Goal: Transaction & Acquisition: Purchase product/service

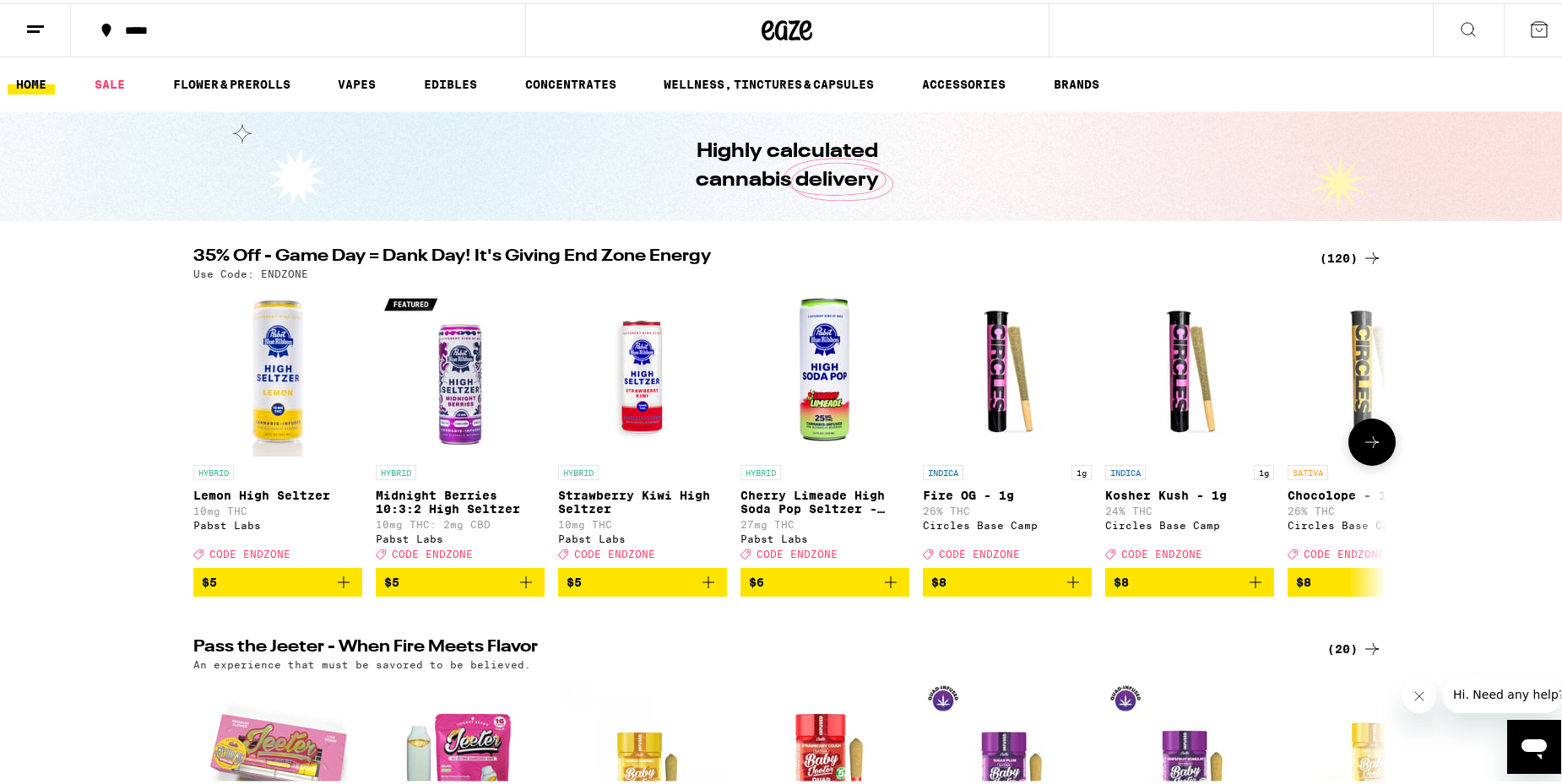
click at [1368, 449] on icon at bounding box center [1372, 439] width 20 height 20
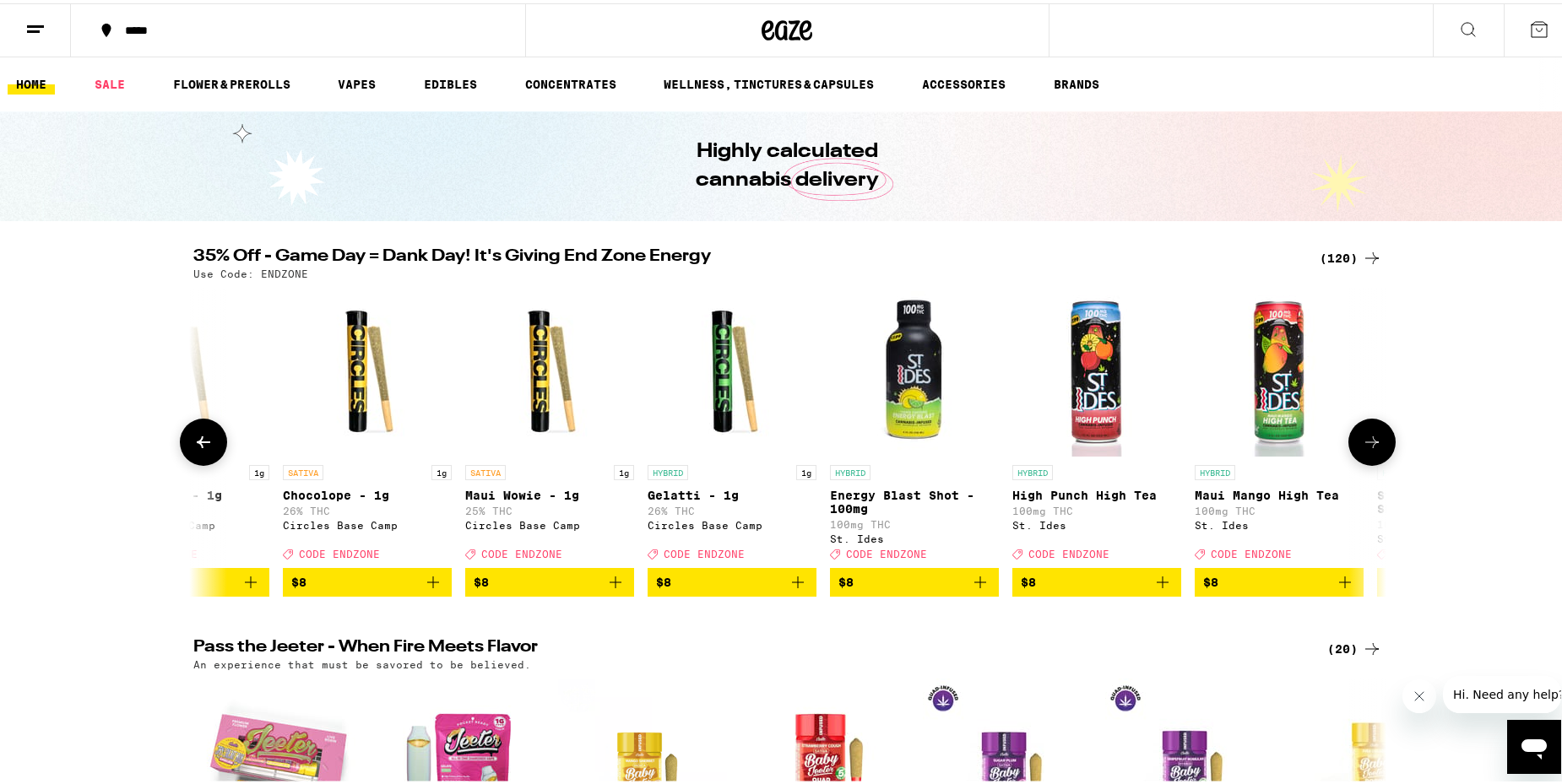
click at [1368, 449] on icon at bounding box center [1372, 439] width 20 height 20
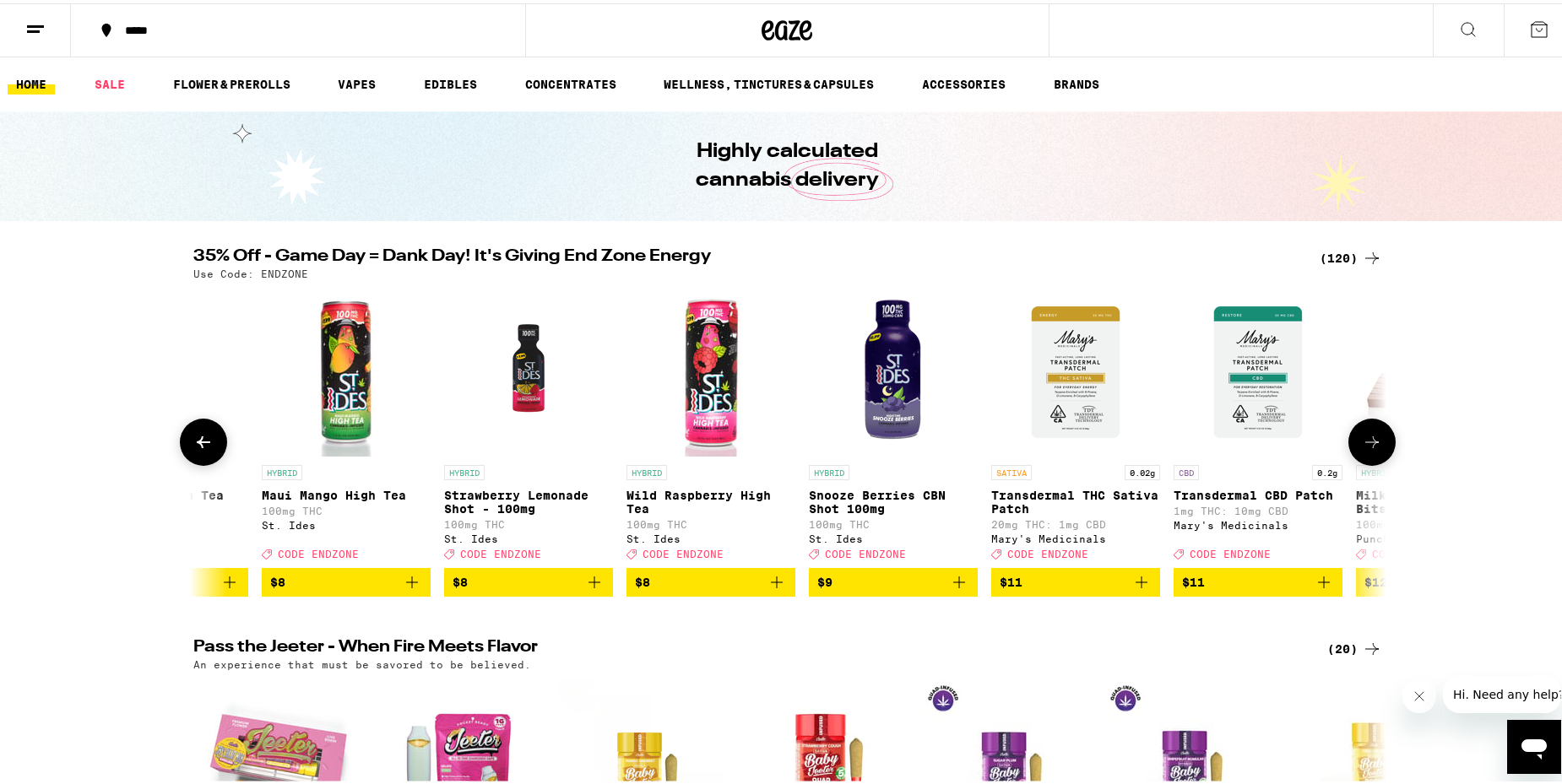
scroll to position [0, 2009]
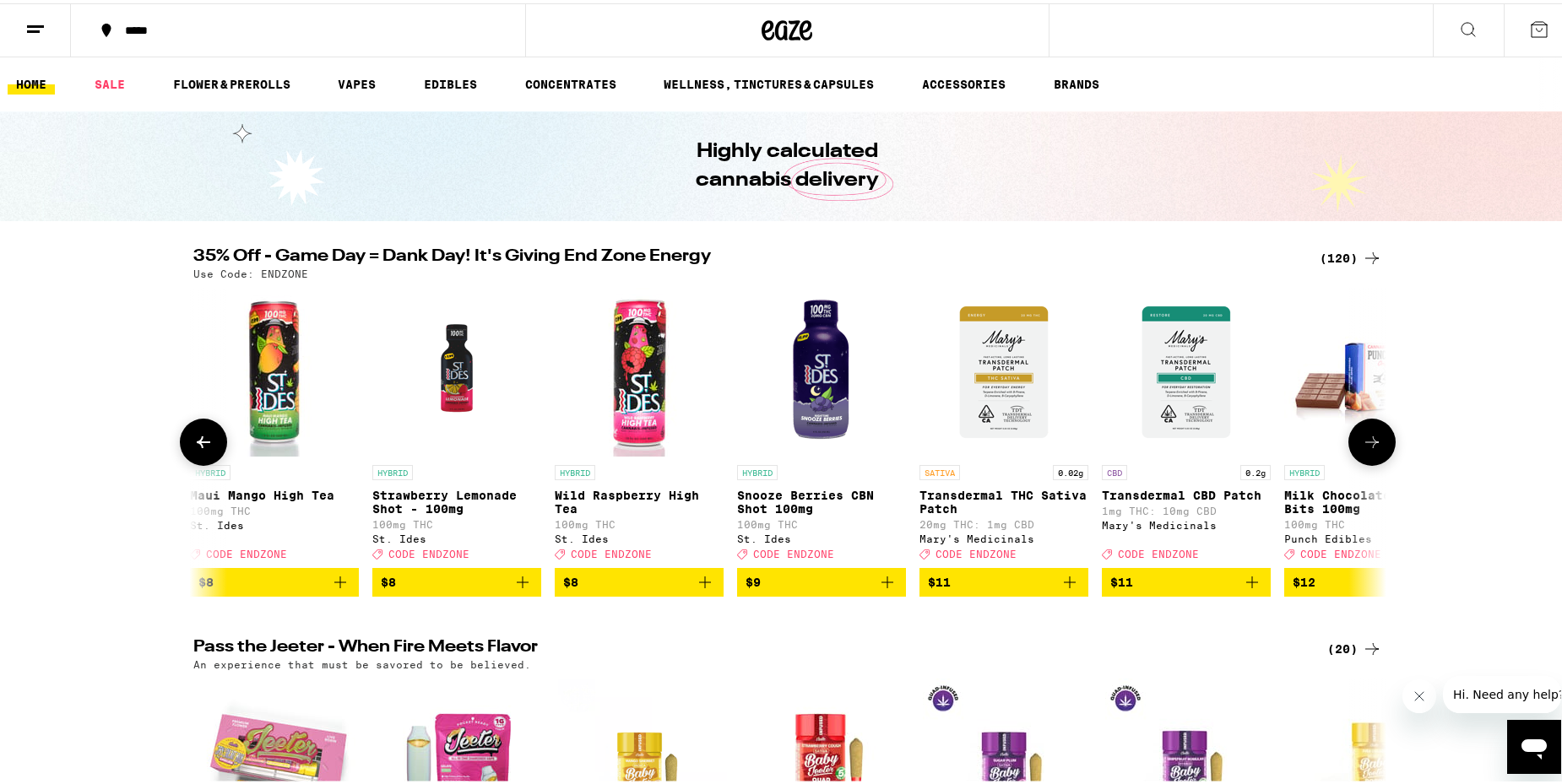
click at [1368, 449] on icon at bounding box center [1372, 439] width 20 height 20
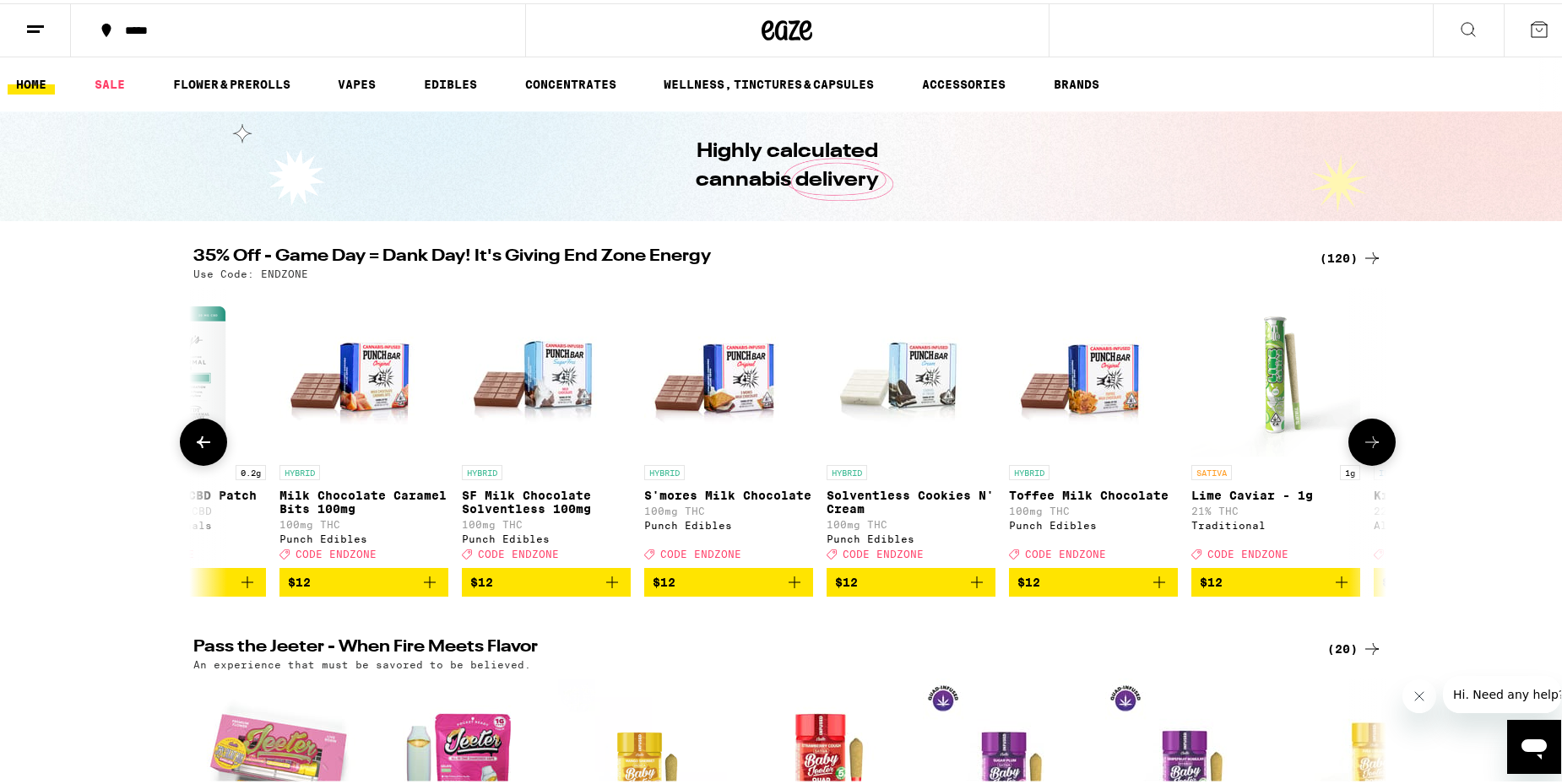
click at [1368, 449] on icon at bounding box center [1372, 439] width 20 height 20
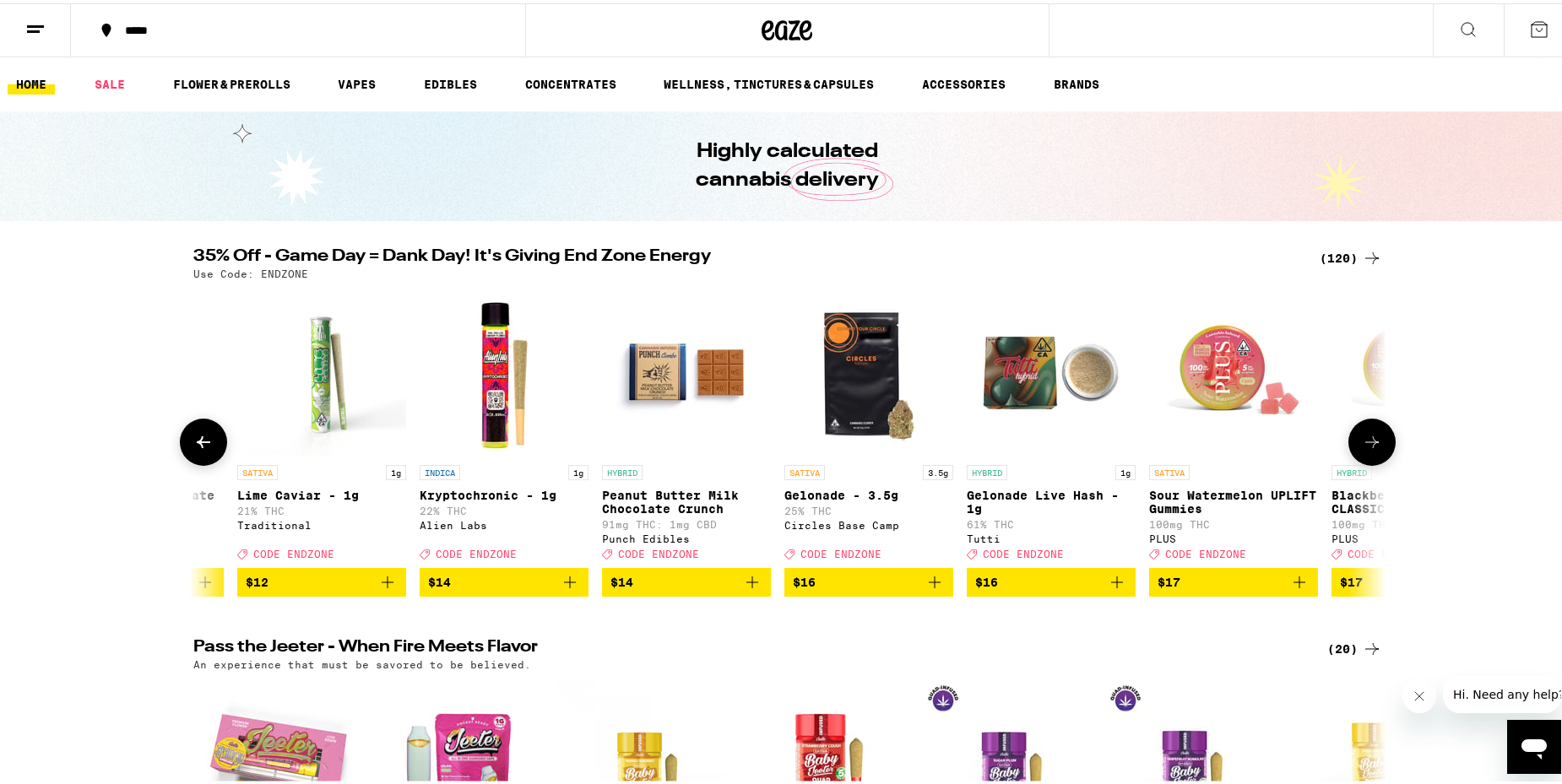
scroll to position [0, 4018]
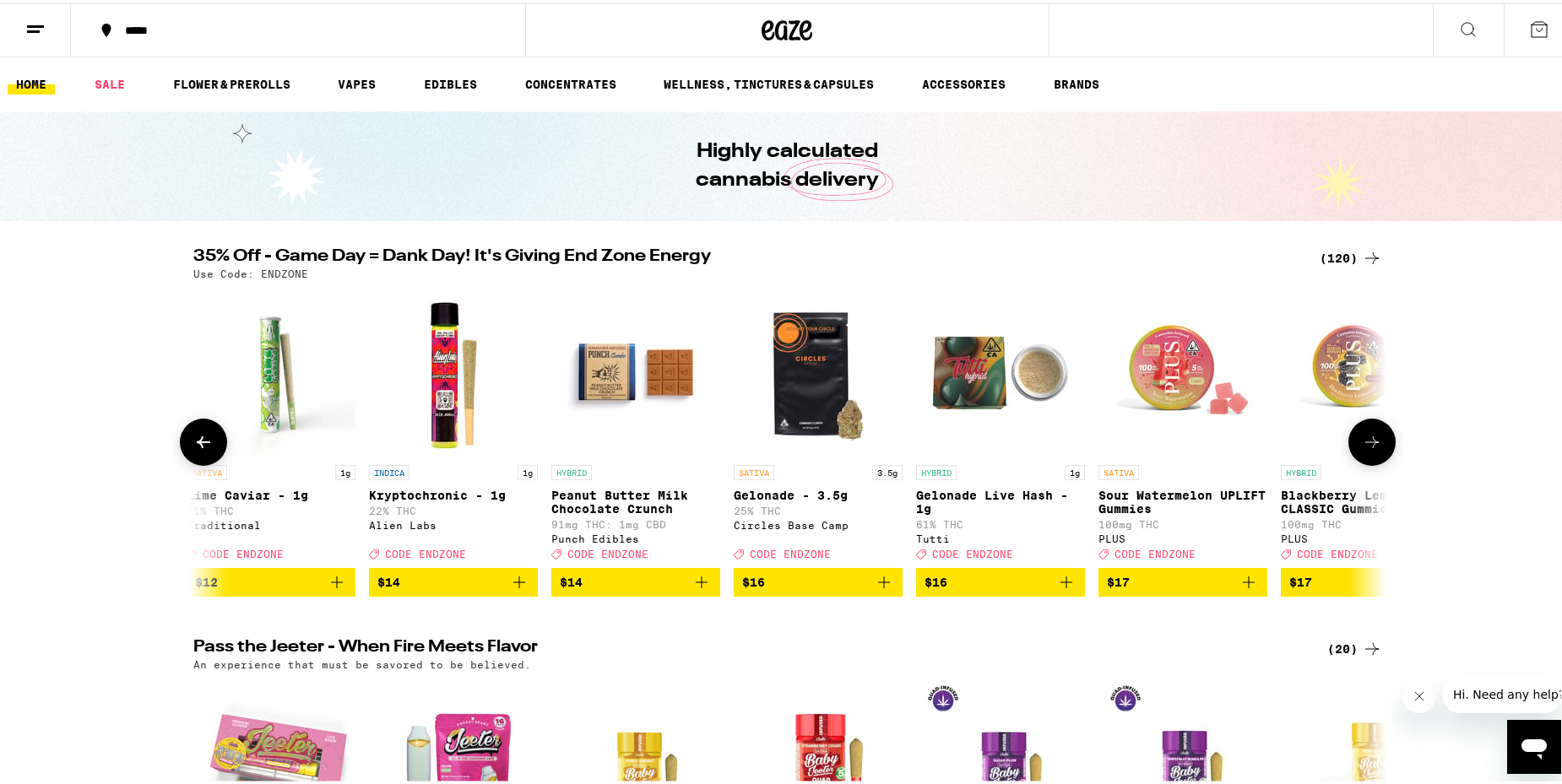
click at [1368, 449] on icon at bounding box center [1372, 439] width 20 height 20
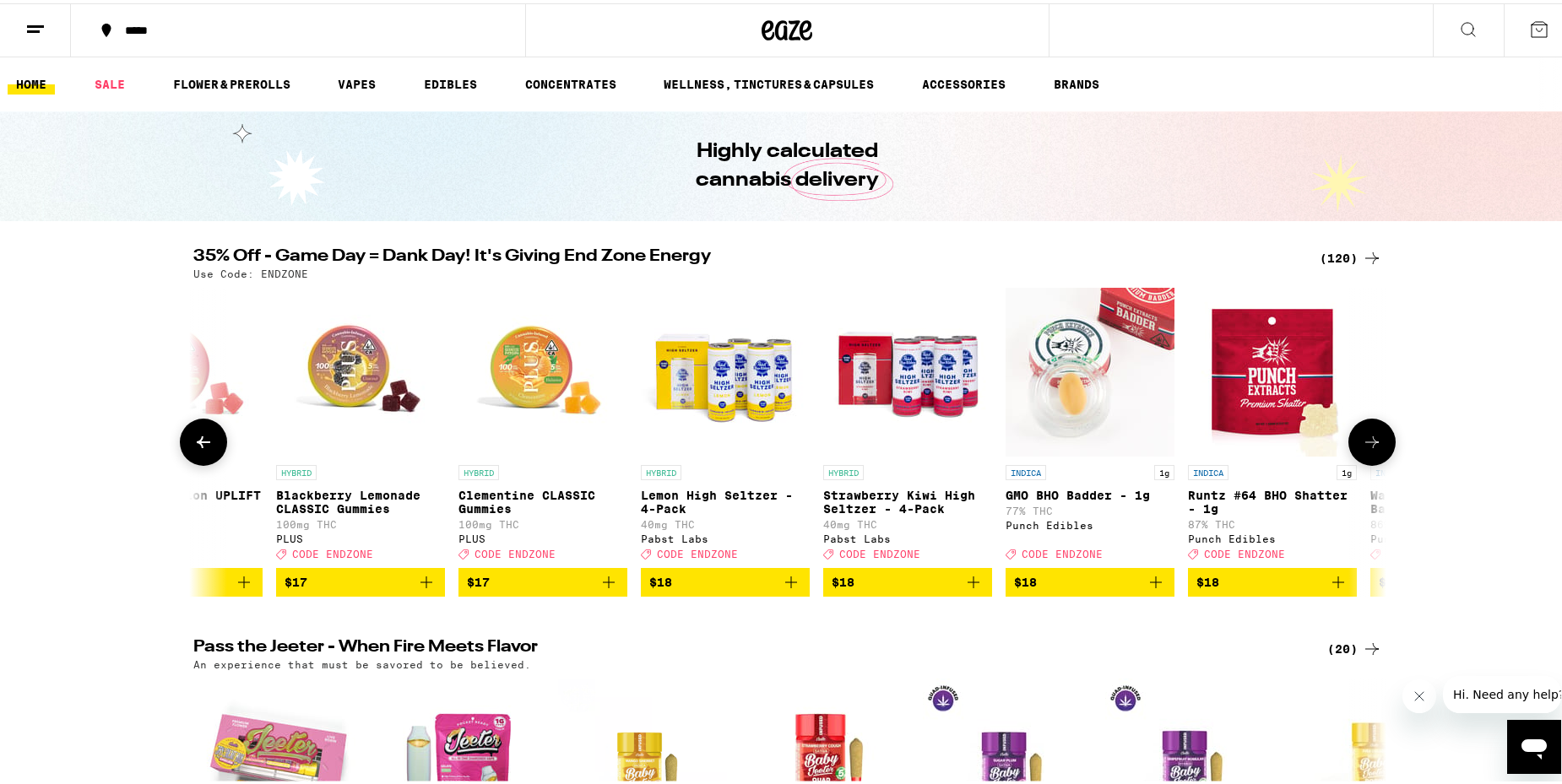
click at [1368, 449] on icon at bounding box center [1372, 439] width 20 height 20
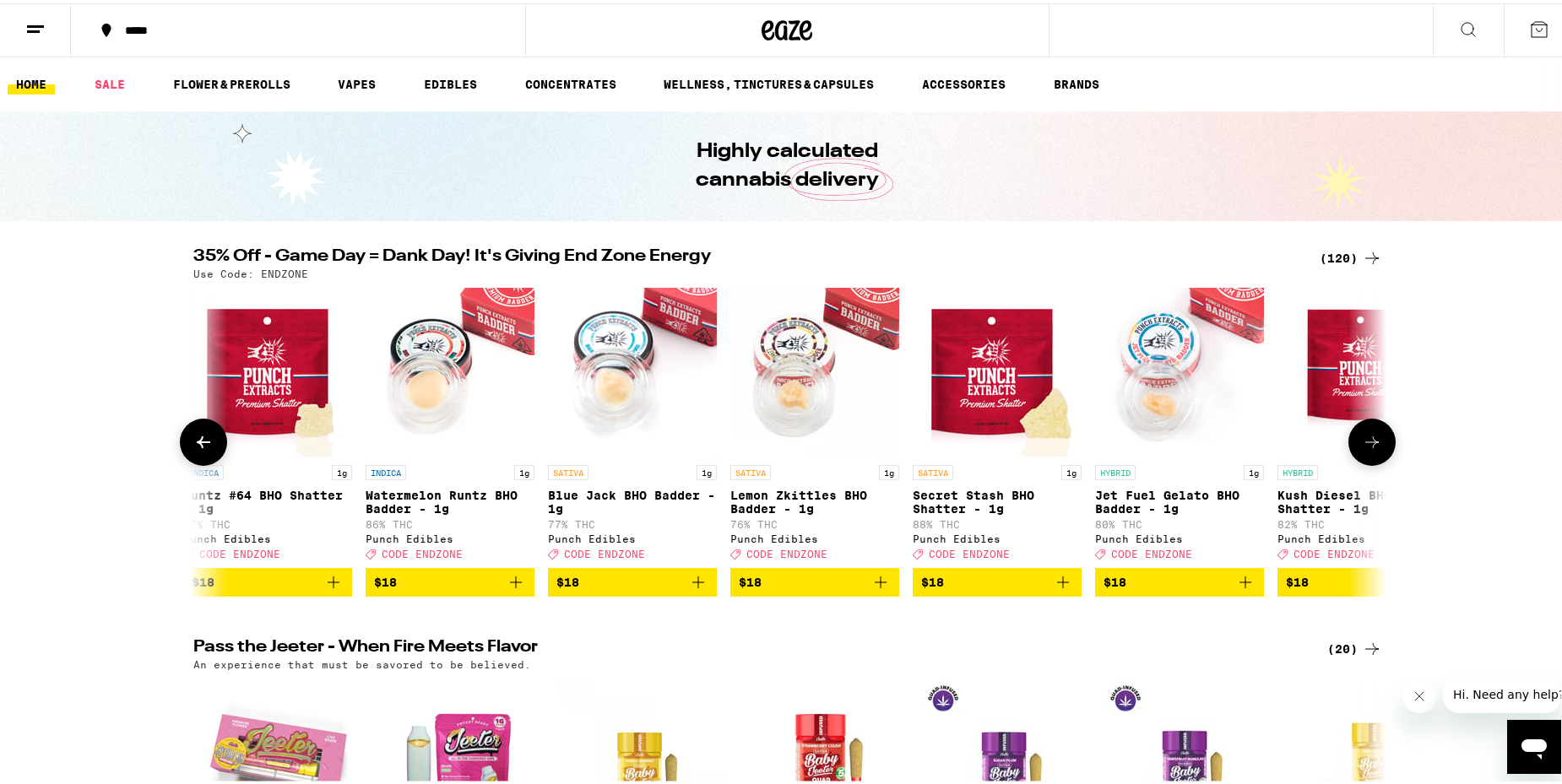
click at [1368, 449] on icon at bounding box center [1372, 439] width 20 height 20
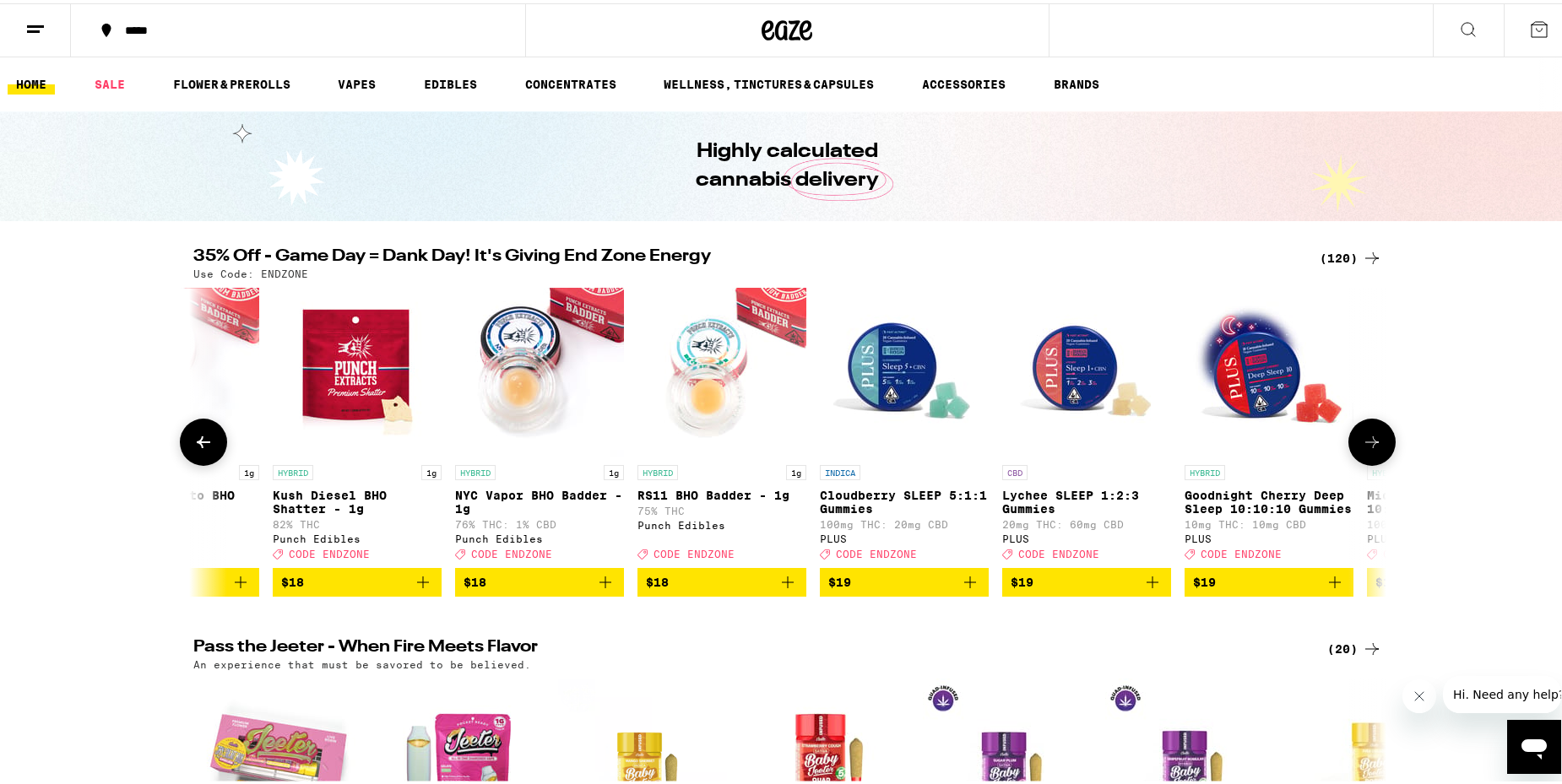
click at [1368, 449] on icon at bounding box center [1372, 439] width 20 height 20
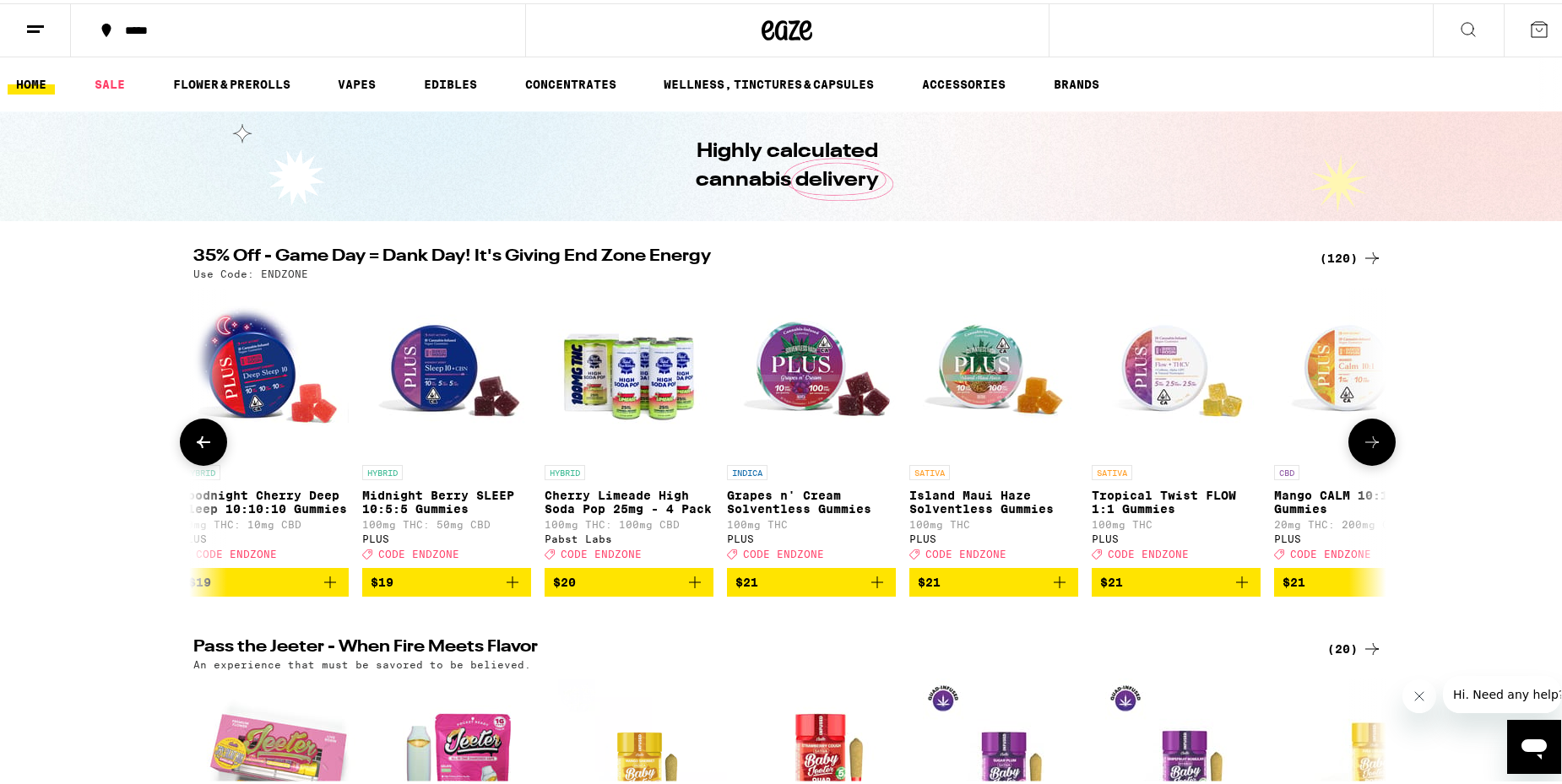
click at [1368, 449] on icon at bounding box center [1372, 439] width 20 height 20
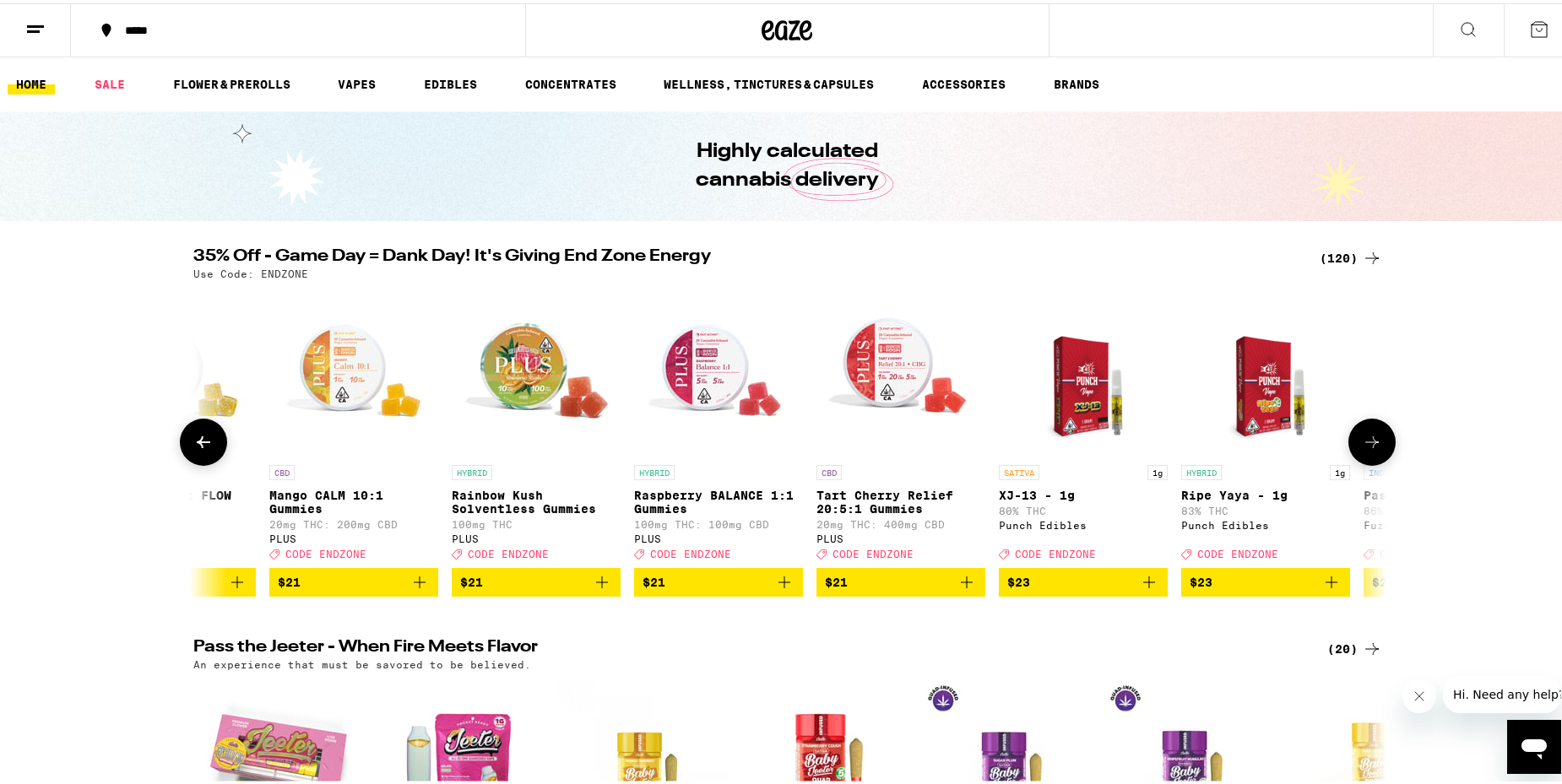
click at [1368, 449] on icon at bounding box center [1372, 439] width 20 height 20
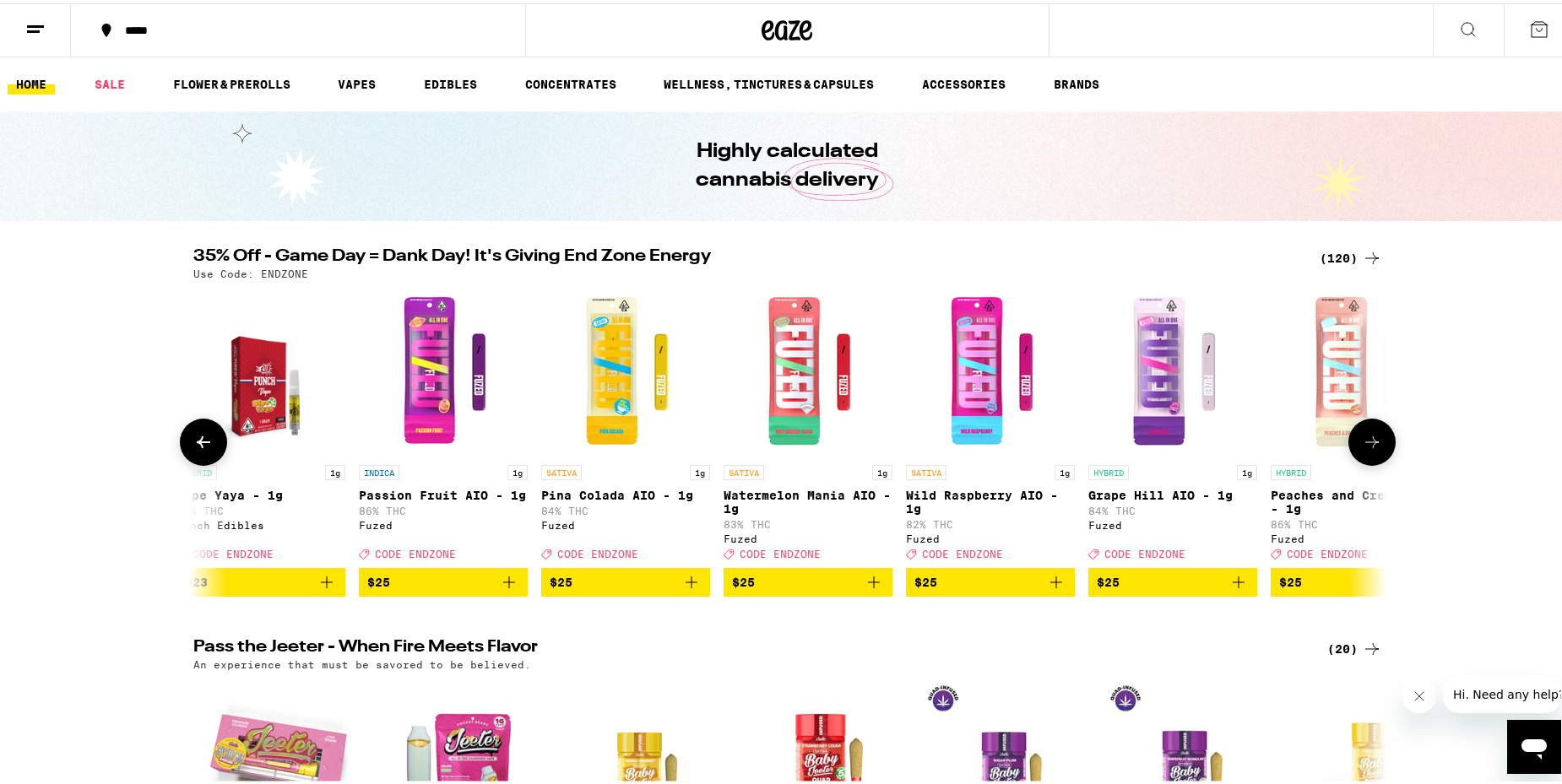
click at [1368, 449] on icon at bounding box center [1372, 439] width 20 height 20
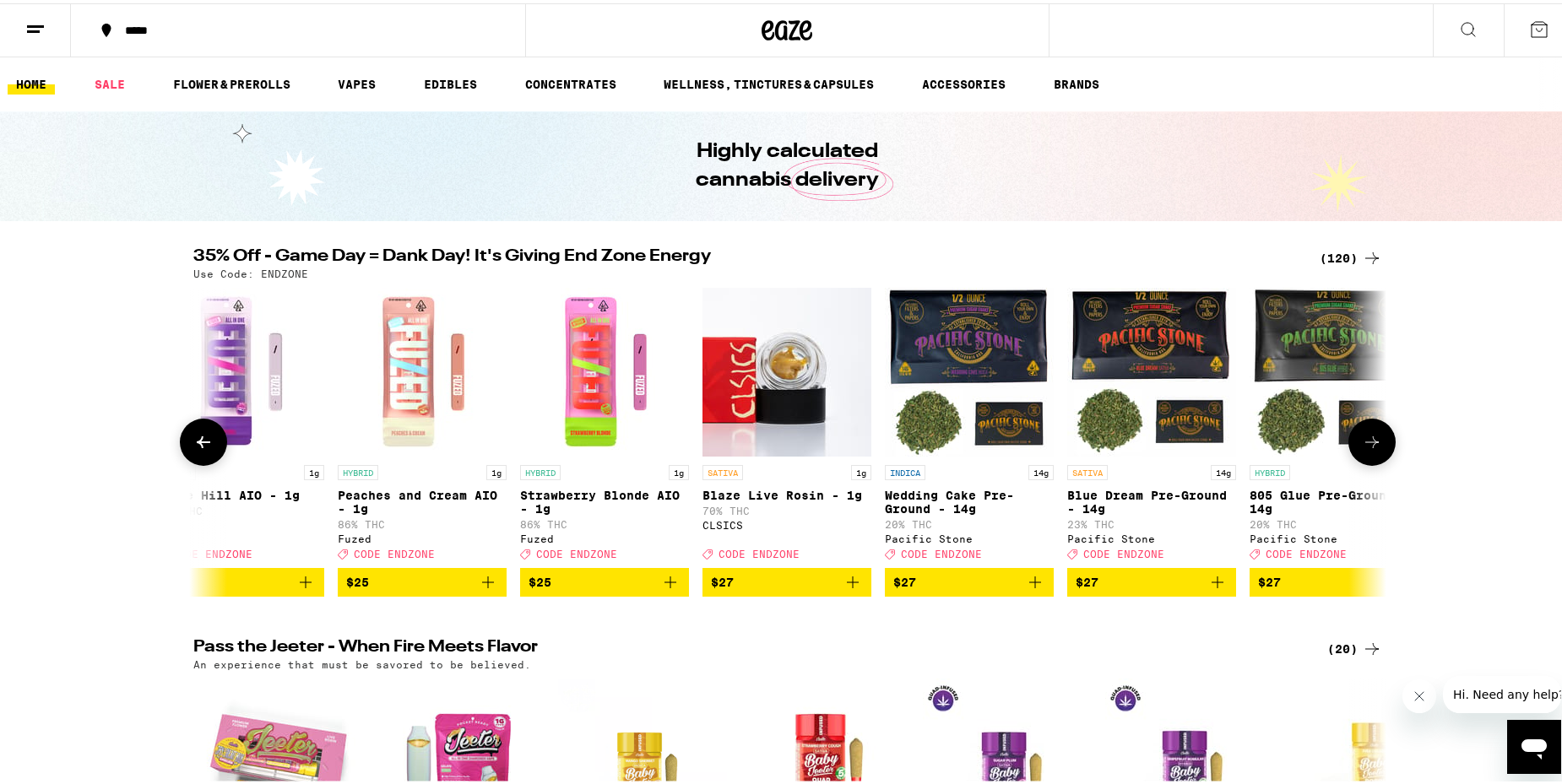
scroll to position [0, 11050]
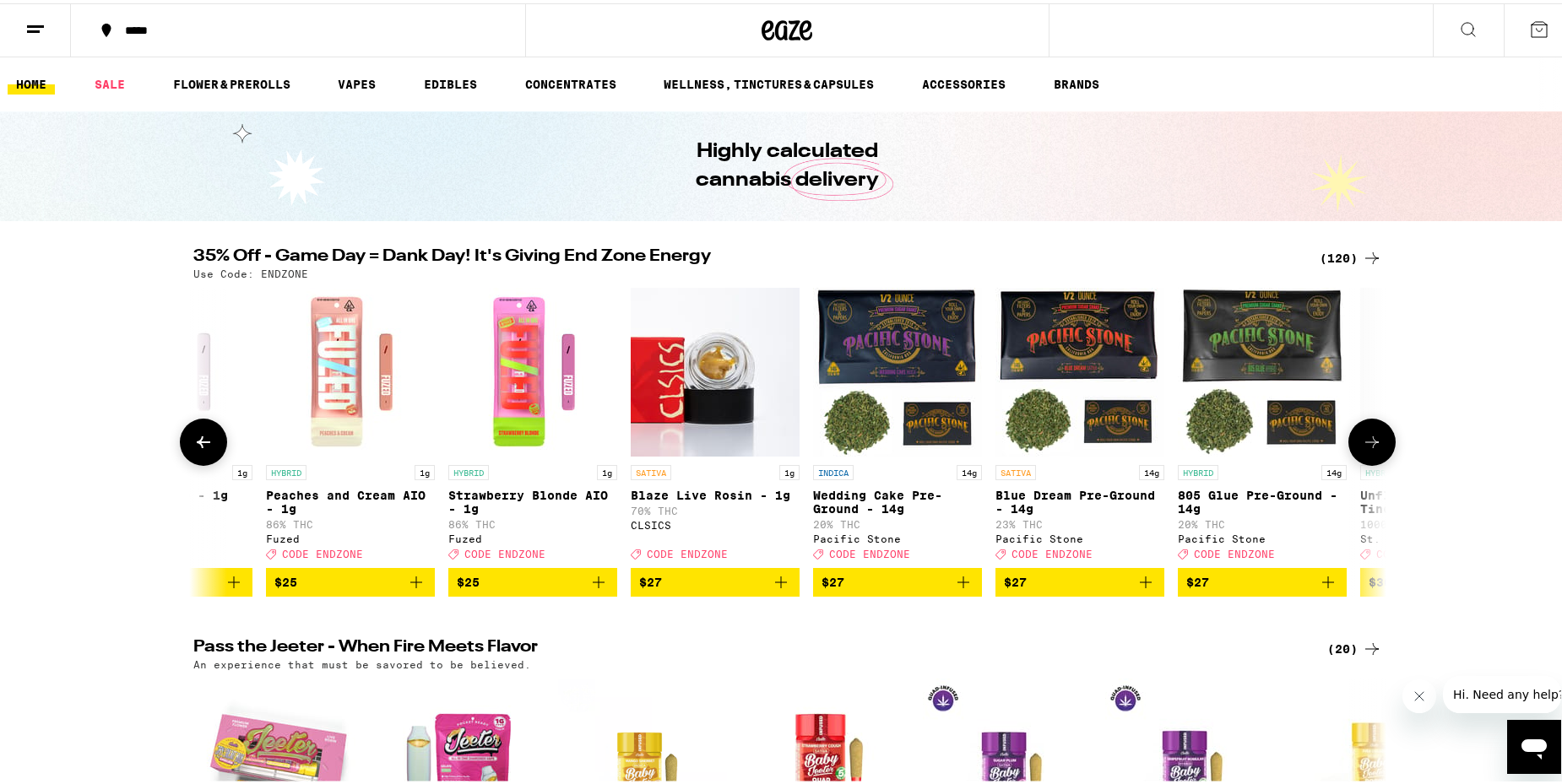
click at [1368, 449] on icon at bounding box center [1372, 439] width 20 height 20
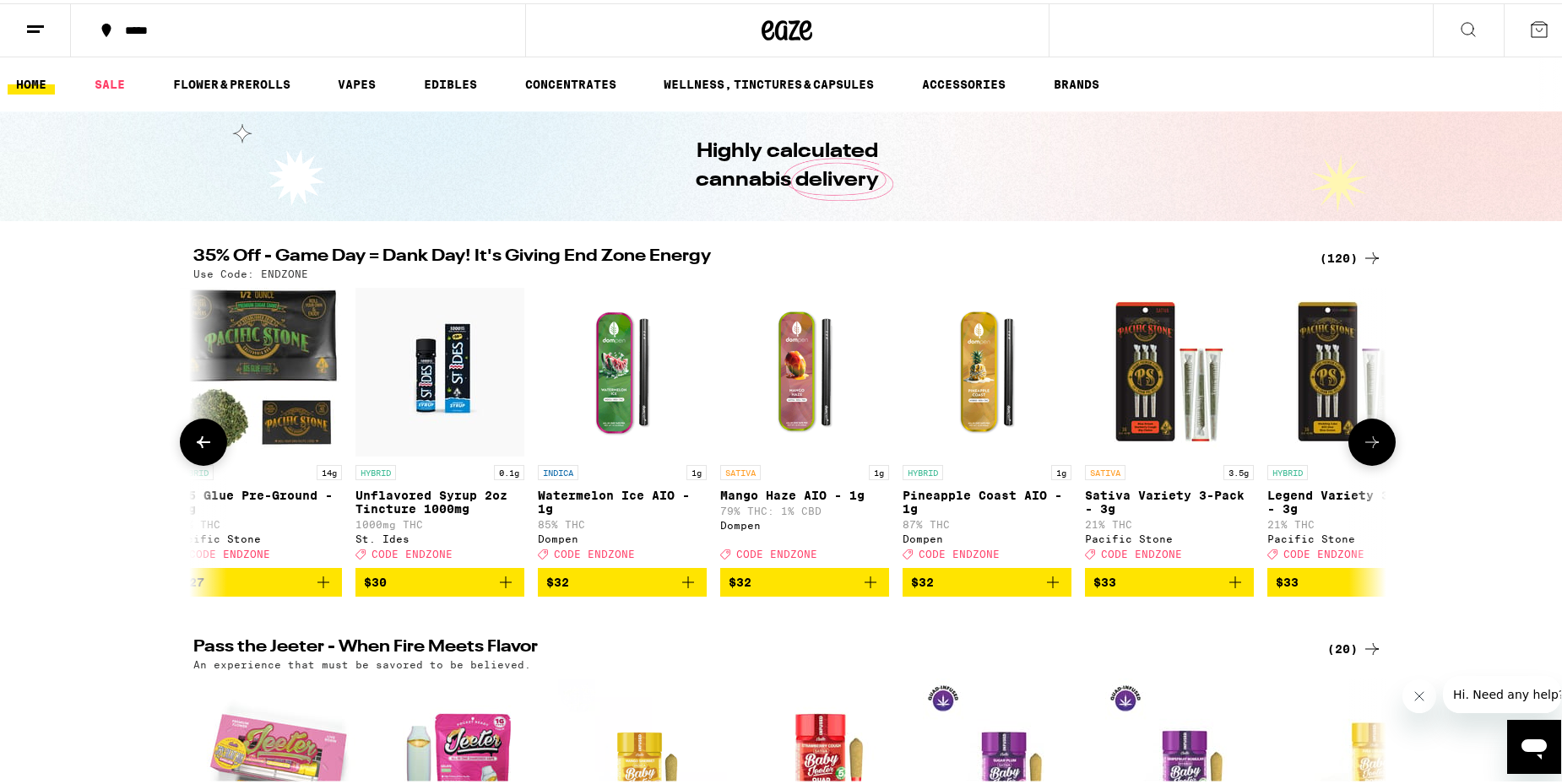
click at [1368, 449] on icon at bounding box center [1372, 439] width 20 height 20
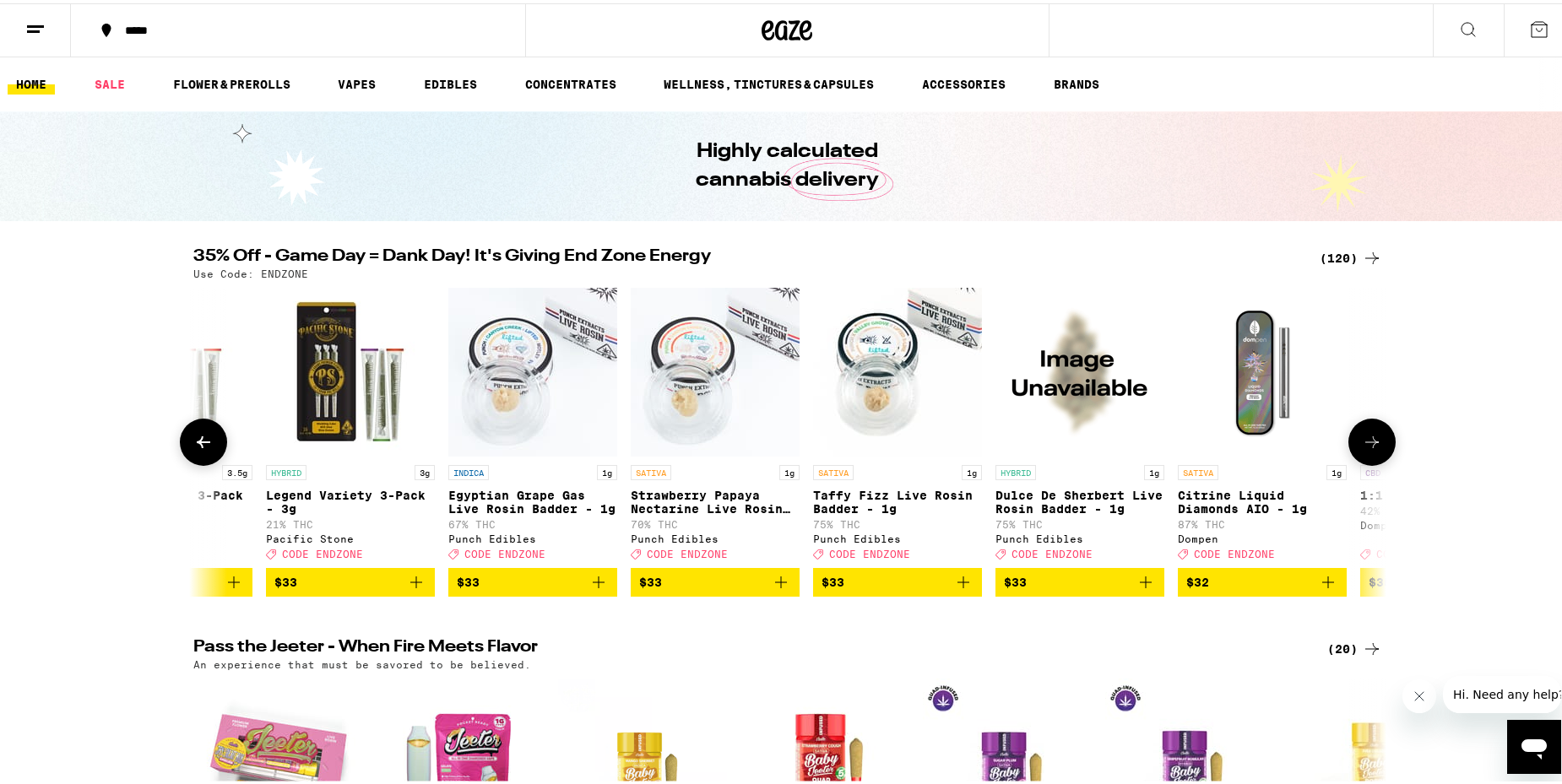
scroll to position [0, 13059]
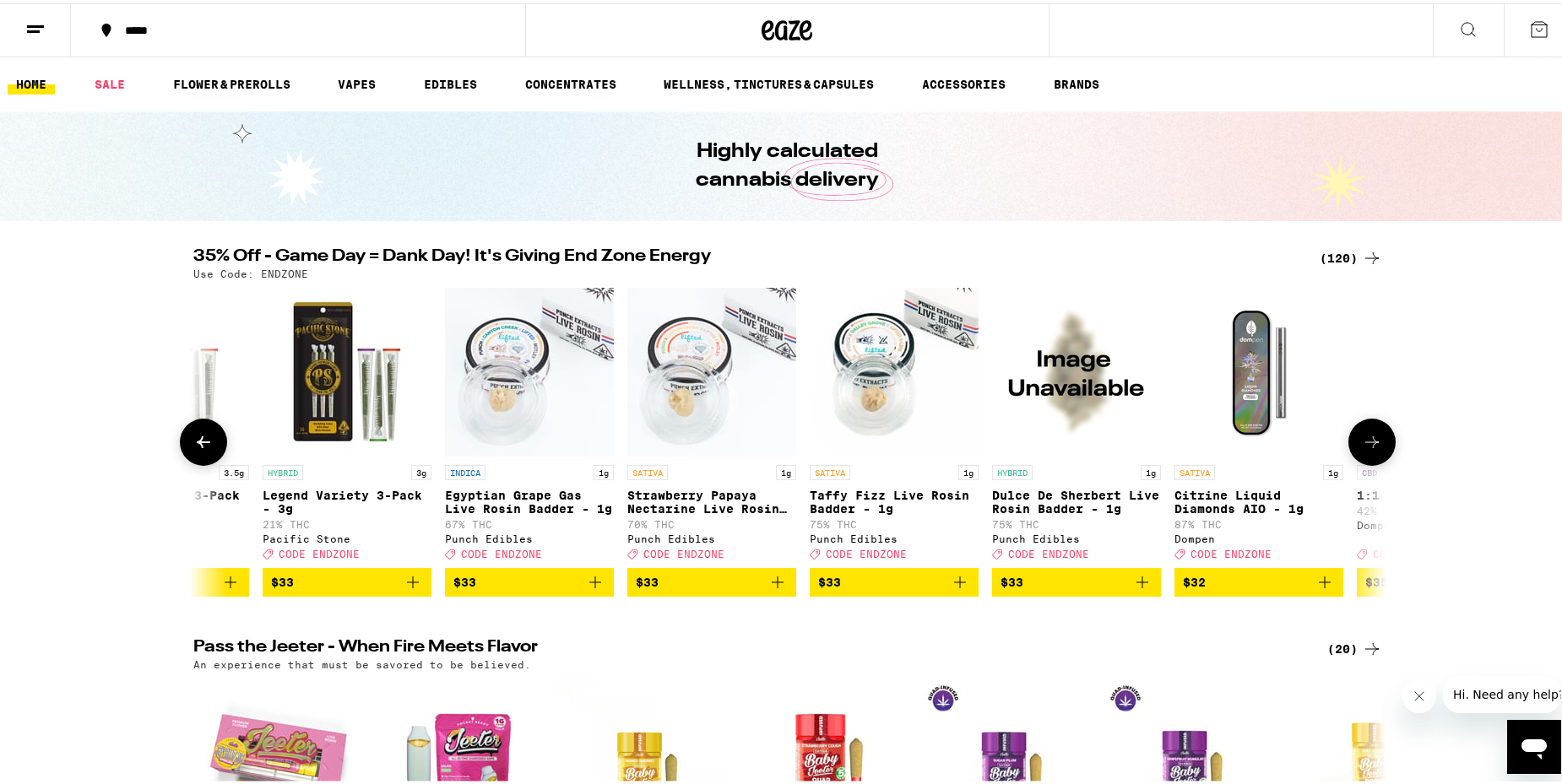
click at [1368, 449] on icon at bounding box center [1372, 439] width 20 height 20
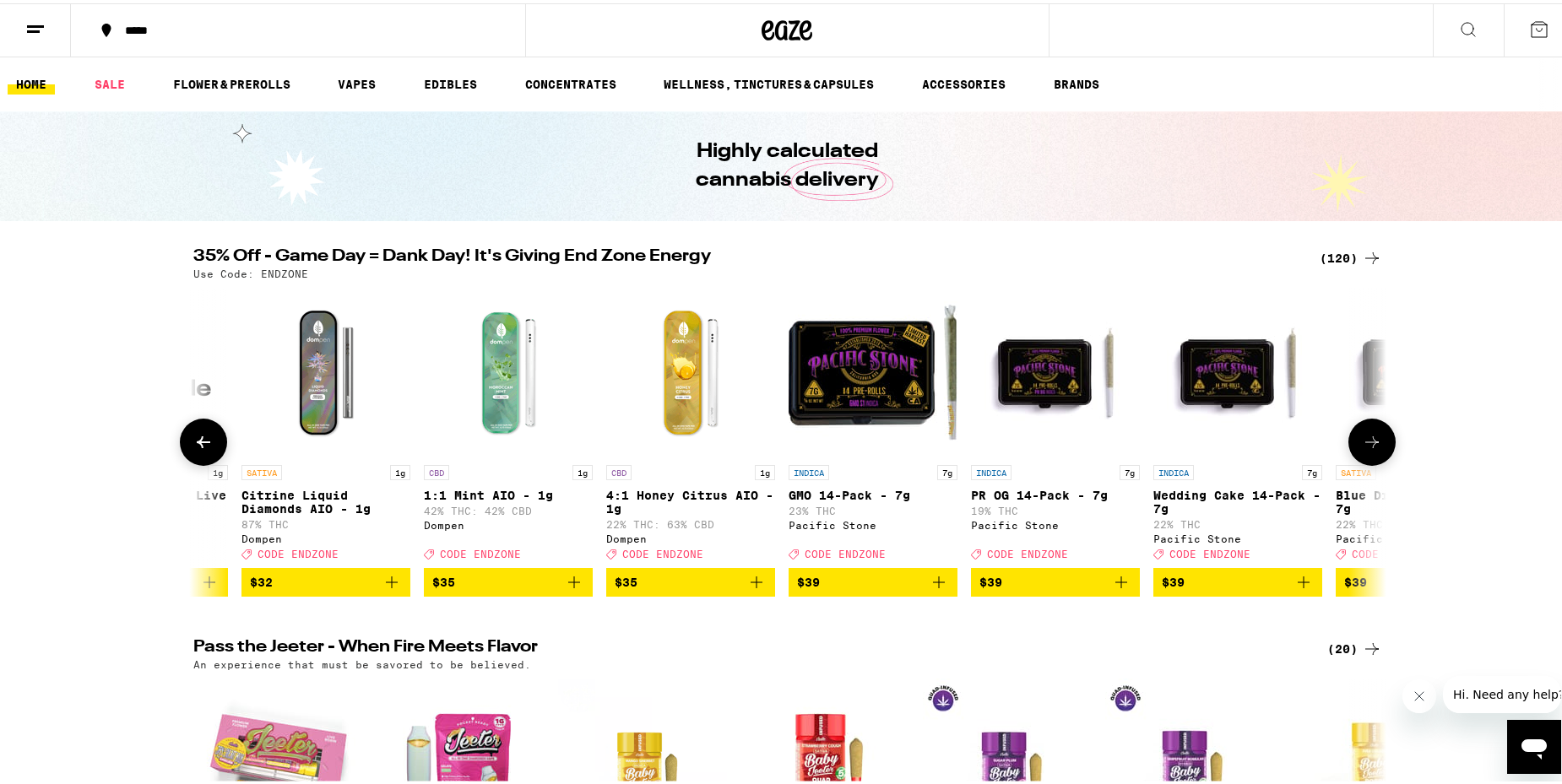
scroll to position [0, 14064]
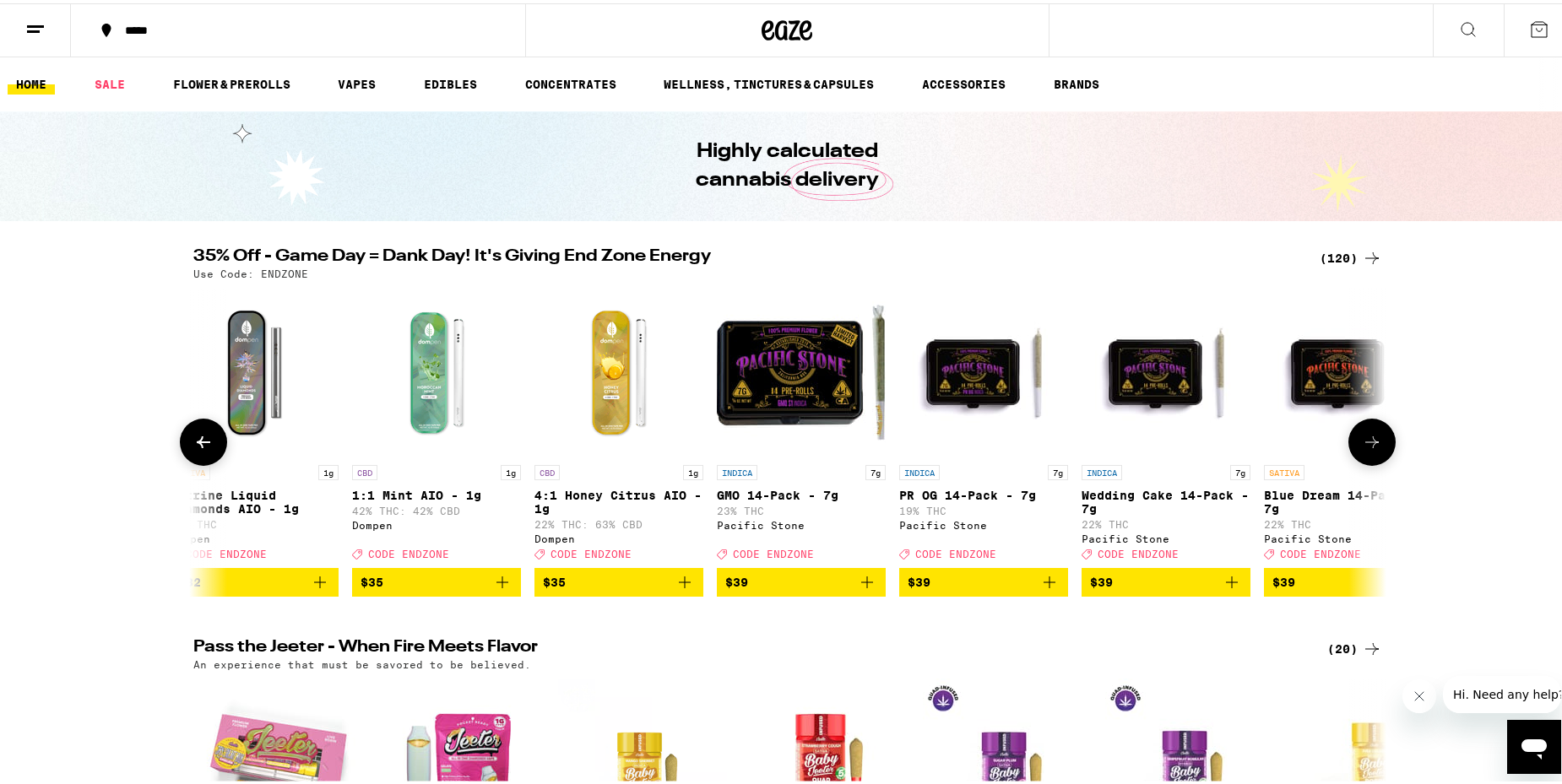
click at [1368, 449] on icon at bounding box center [1372, 439] width 20 height 20
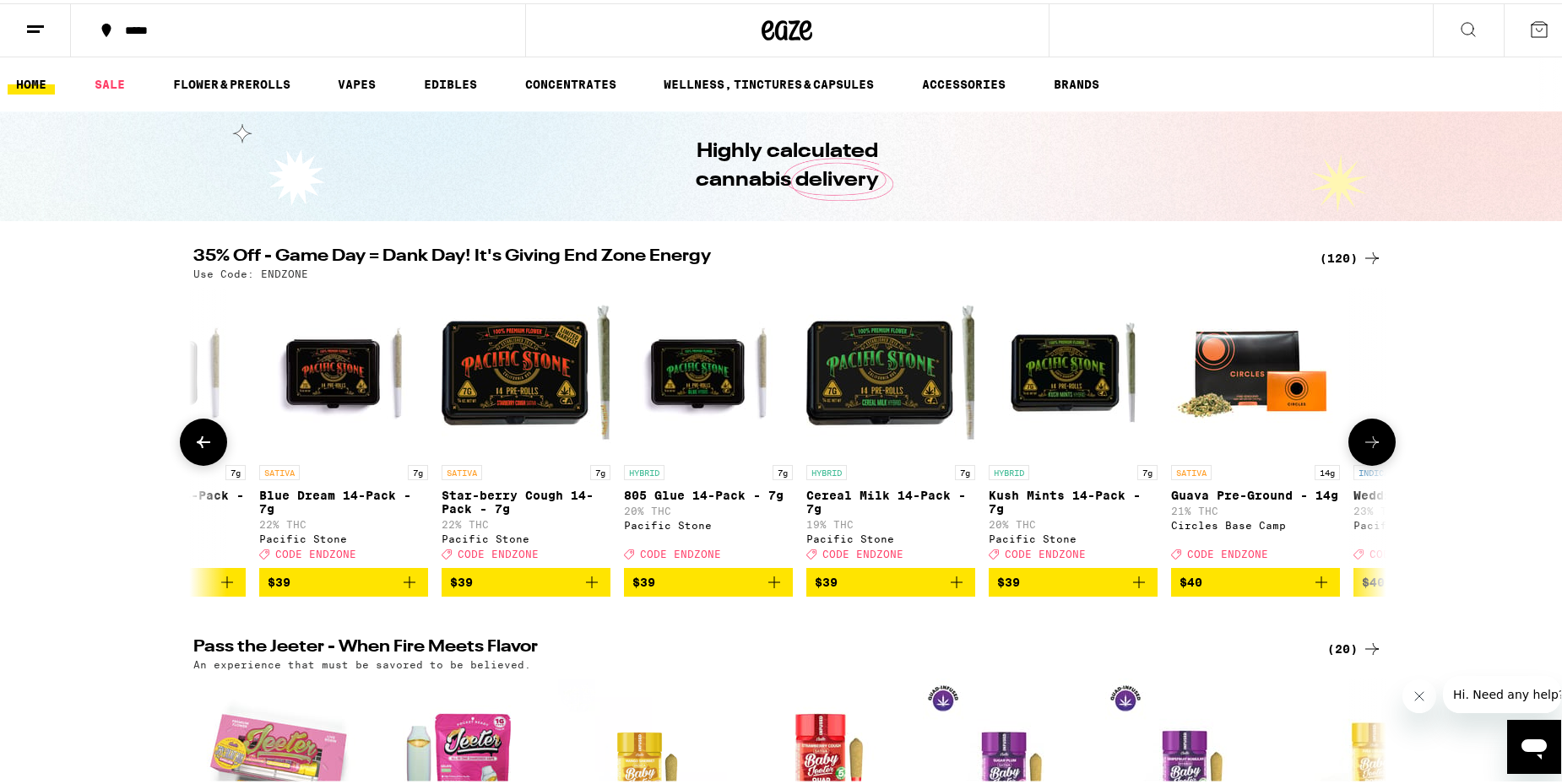
click at [1368, 449] on icon at bounding box center [1372, 439] width 20 height 20
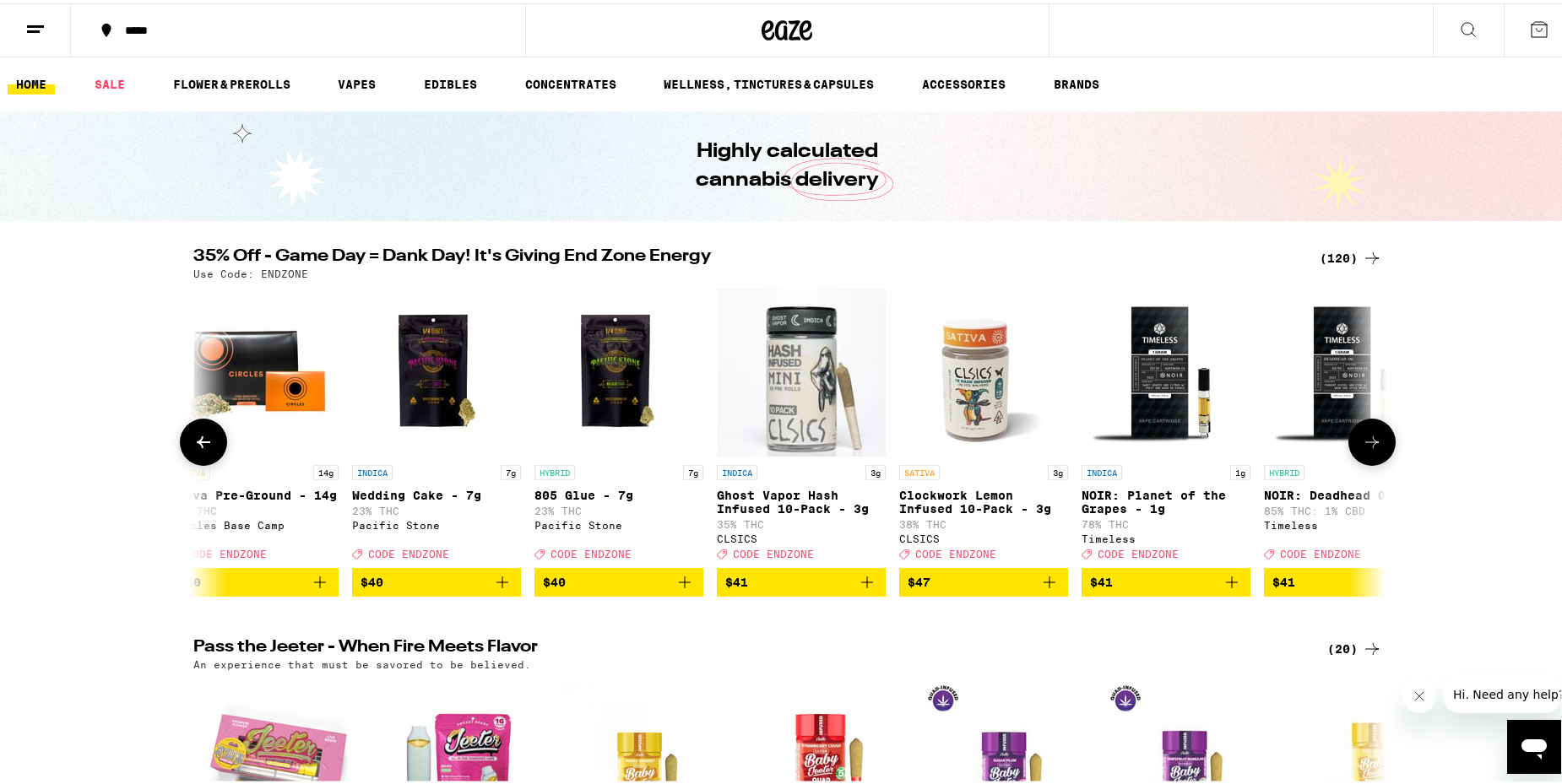
scroll to position [0, 16072]
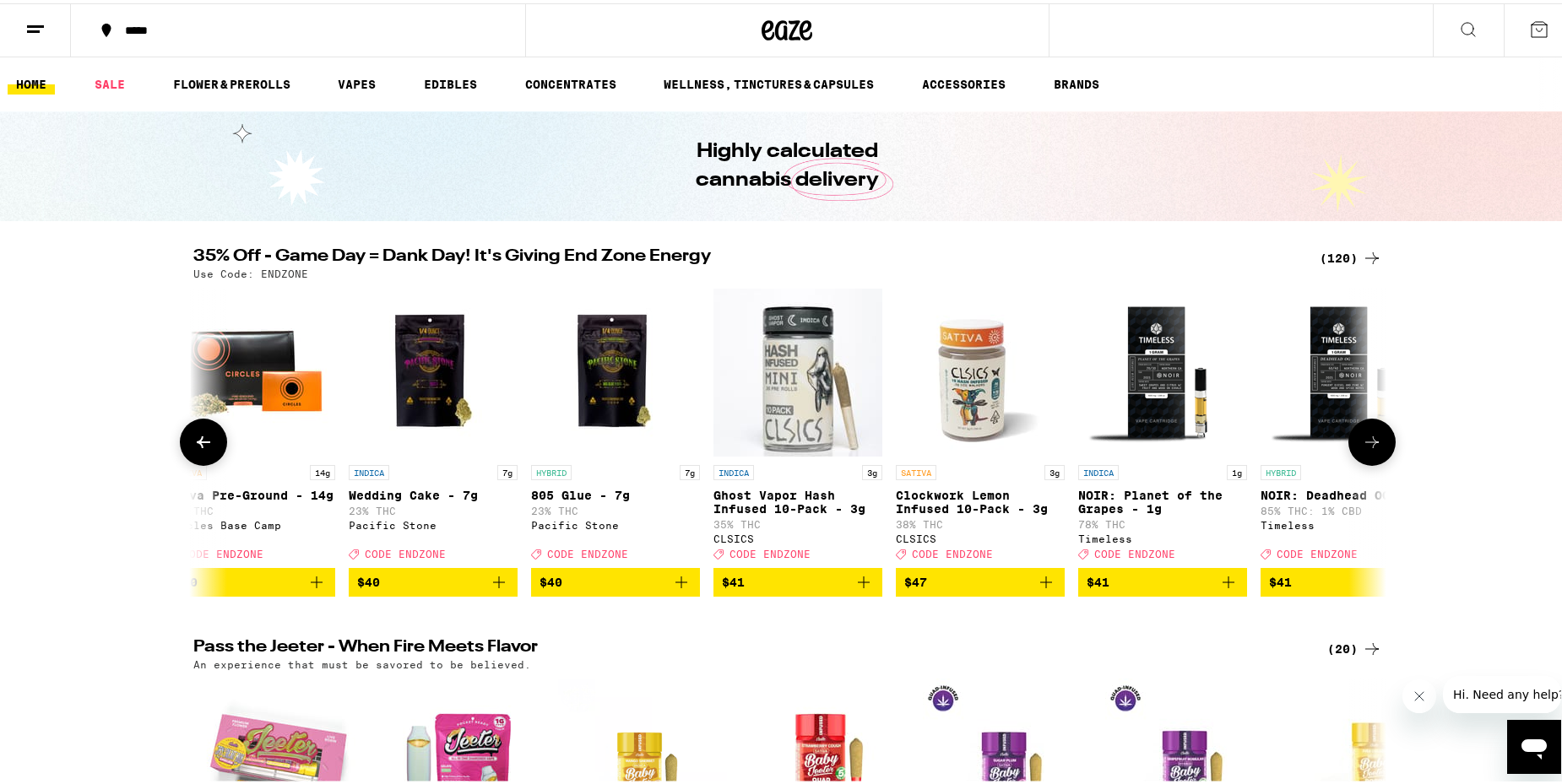
click at [1368, 449] on icon at bounding box center [1372, 439] width 20 height 20
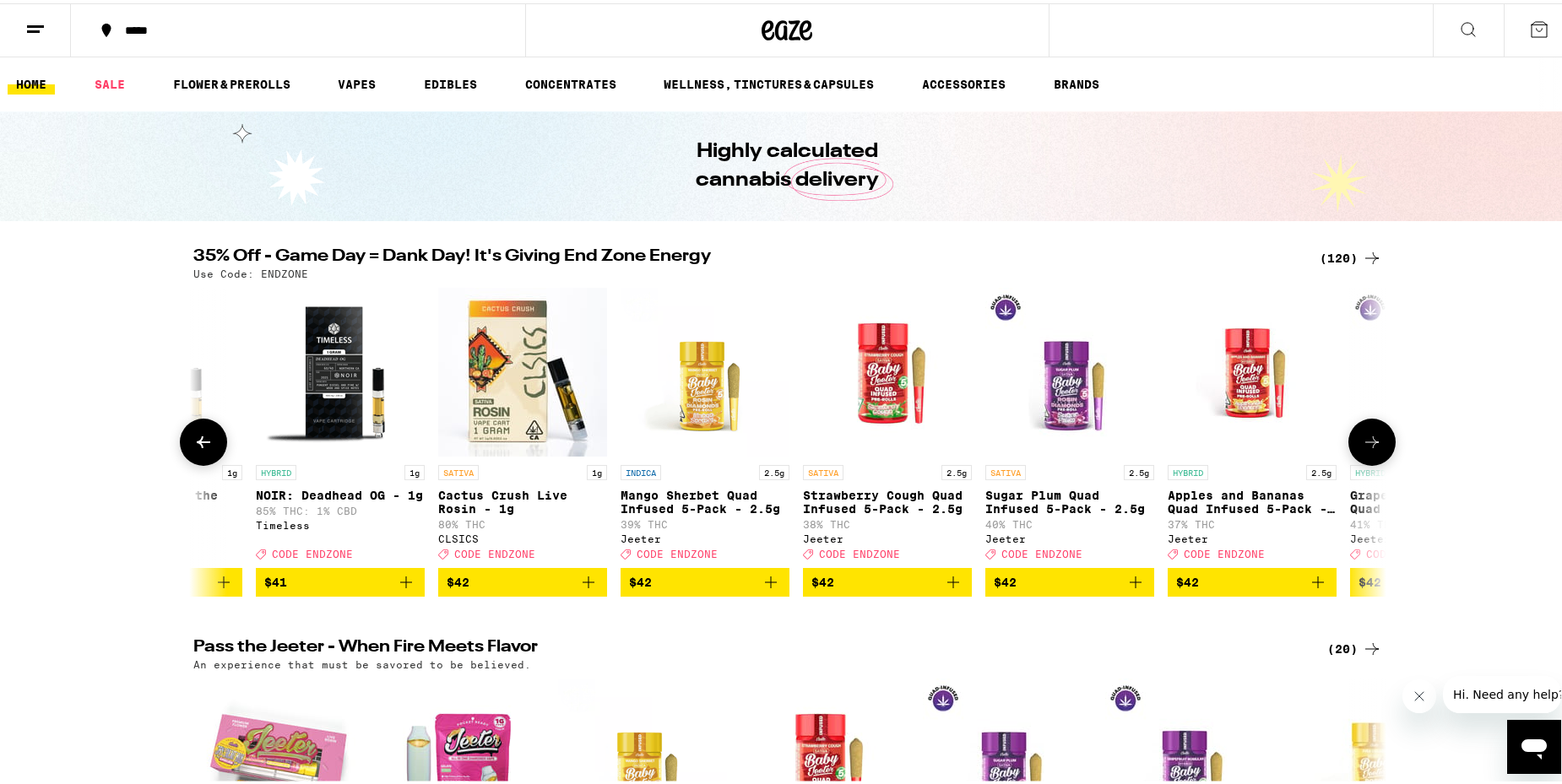
click at [1368, 449] on icon at bounding box center [1372, 439] width 20 height 20
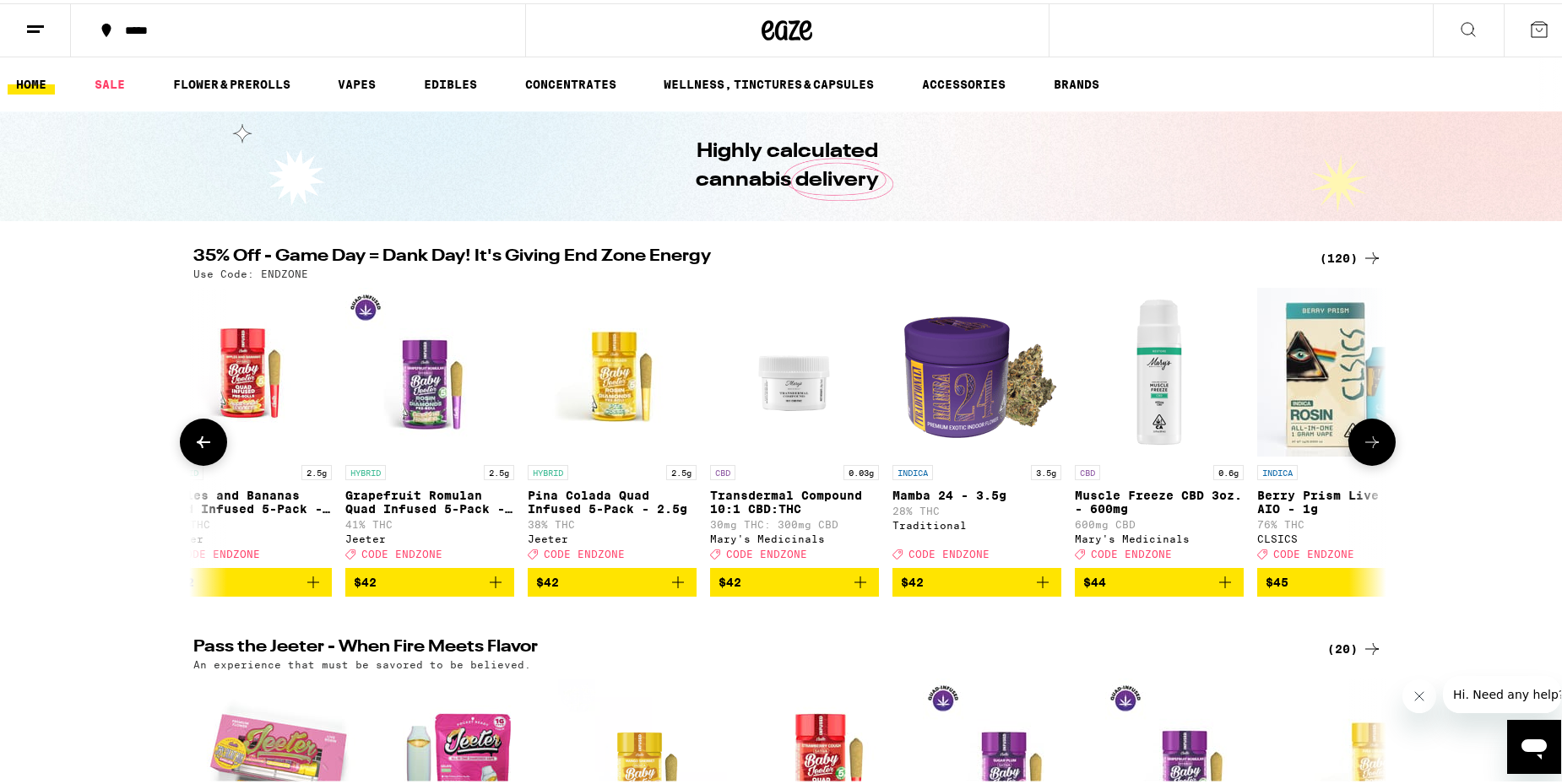
click at [1368, 449] on icon at bounding box center [1372, 439] width 20 height 20
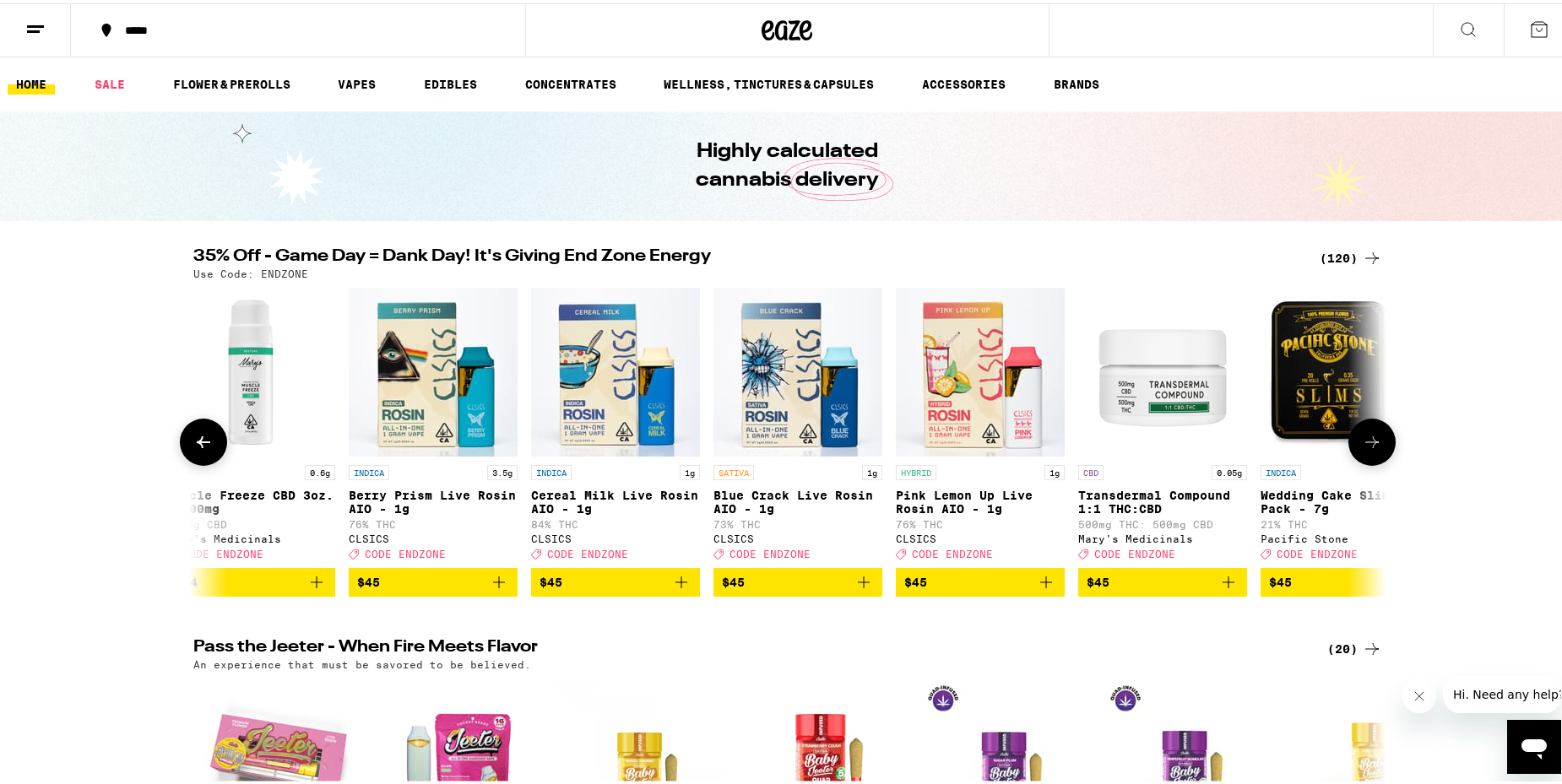
scroll to position [0, 19086]
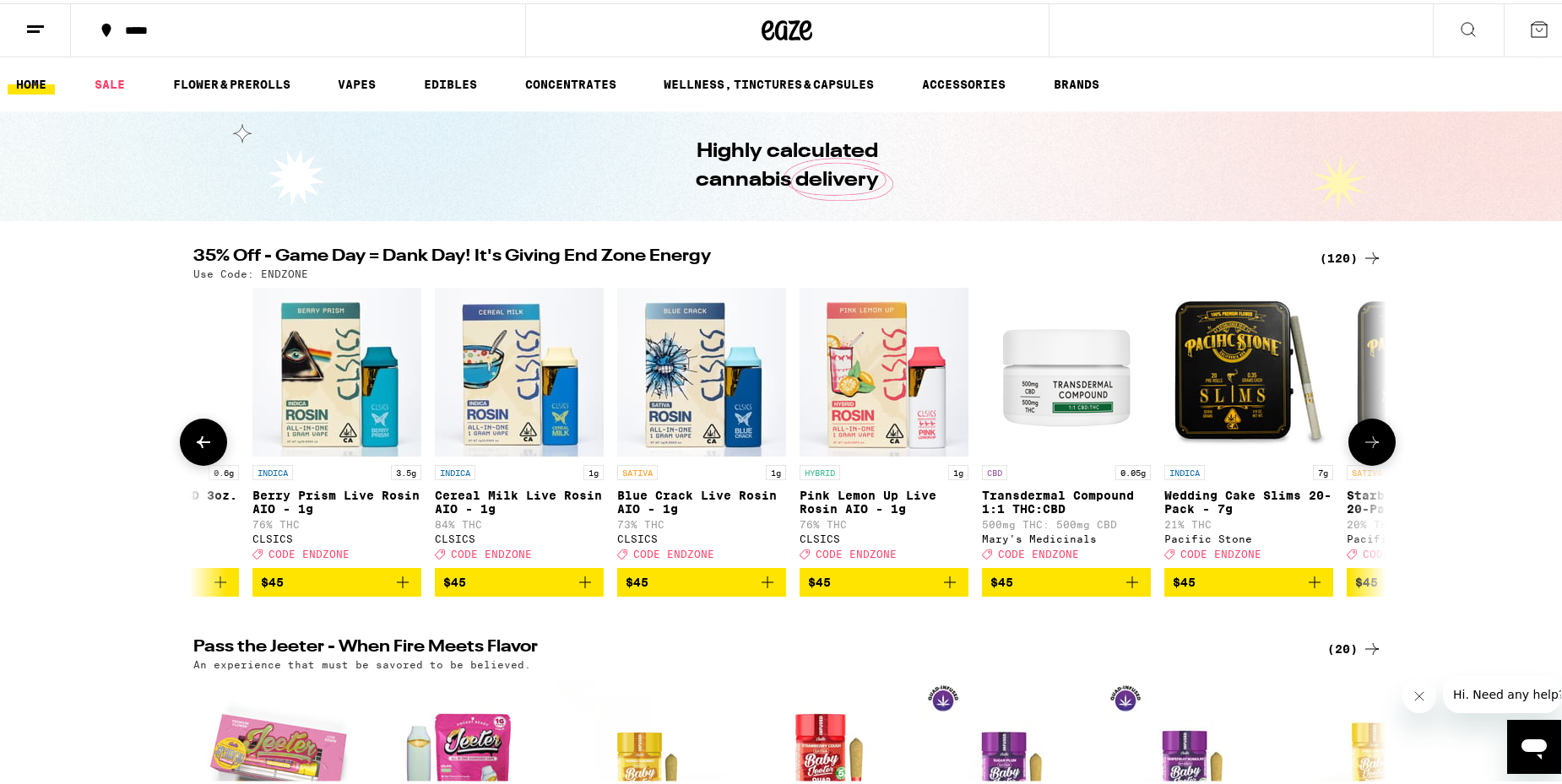
click at [1368, 449] on icon at bounding box center [1372, 439] width 20 height 20
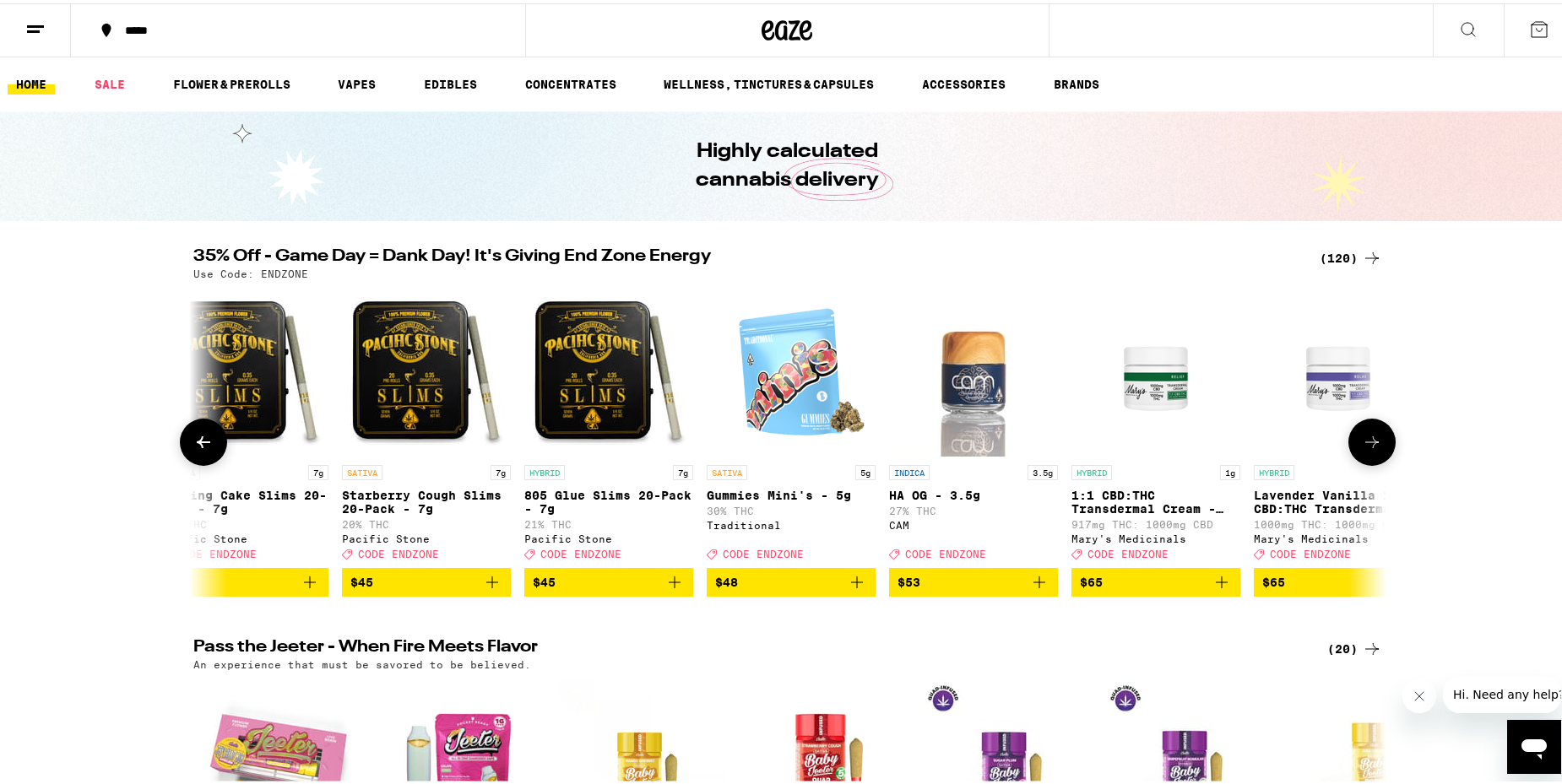
click at [1368, 449] on icon at bounding box center [1372, 439] width 20 height 20
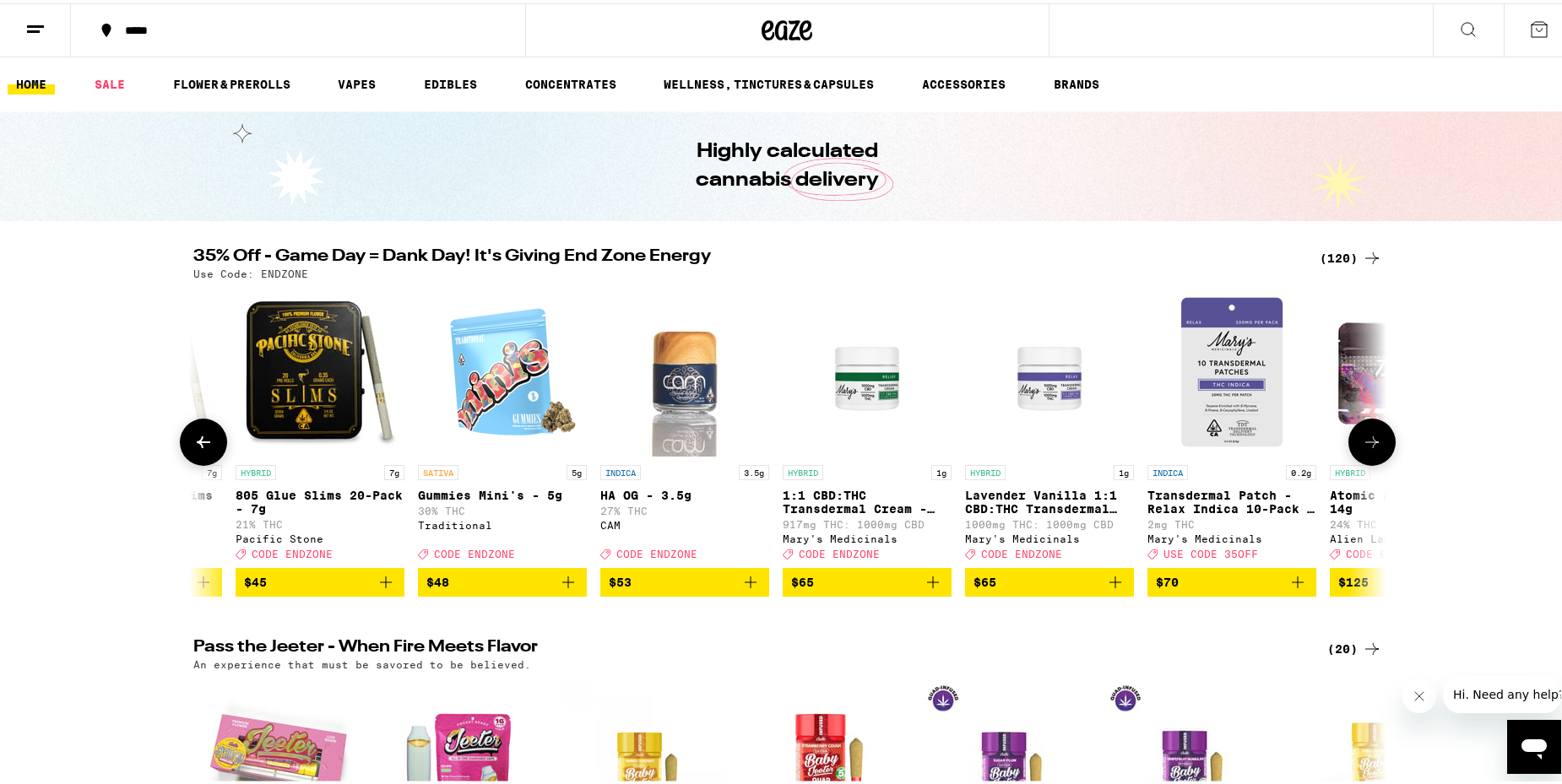
scroll to position [0, 20691]
